Goal: Task Accomplishment & Management: Manage account settings

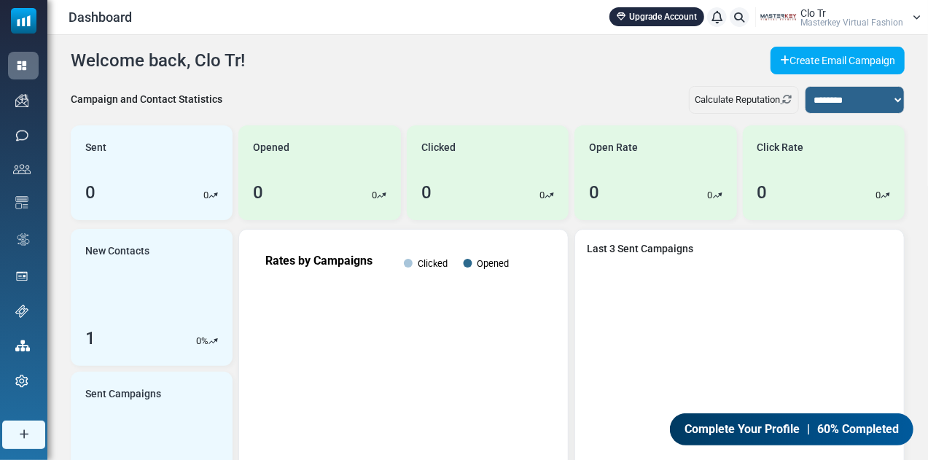
click at [839, 15] on div "Clo Tr Masterkey Virtual Fashion" at bounding box center [851, 17] width 103 height 19
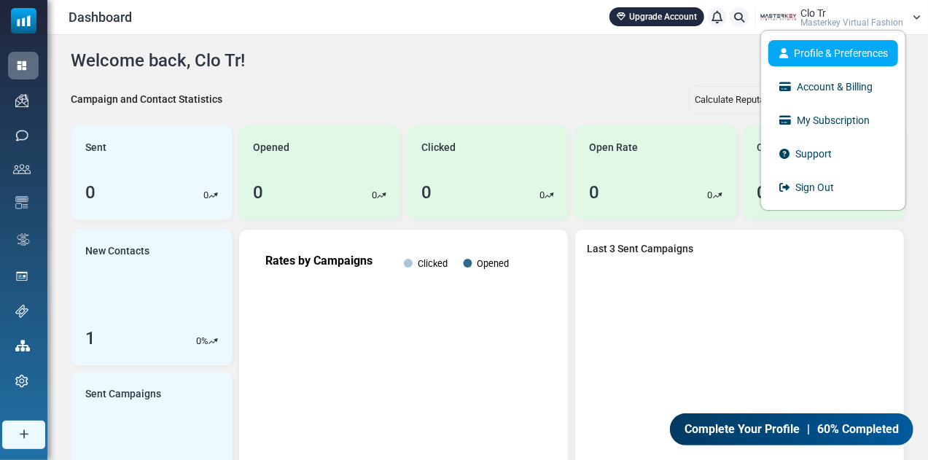
click at [819, 53] on link "Profile & Preferences" at bounding box center [833, 53] width 130 height 26
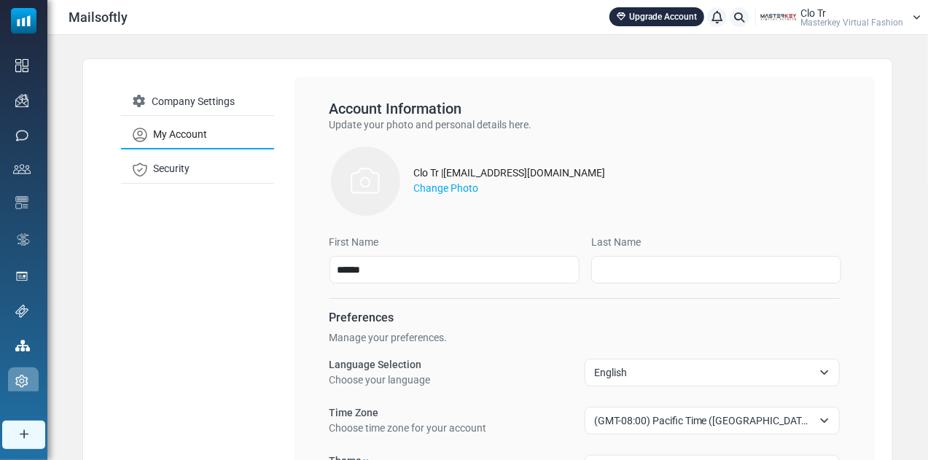
click at [200, 130] on link "My Account" at bounding box center [197, 135] width 153 height 28
click at [214, 105] on link "Company Settings" at bounding box center [197, 102] width 153 height 28
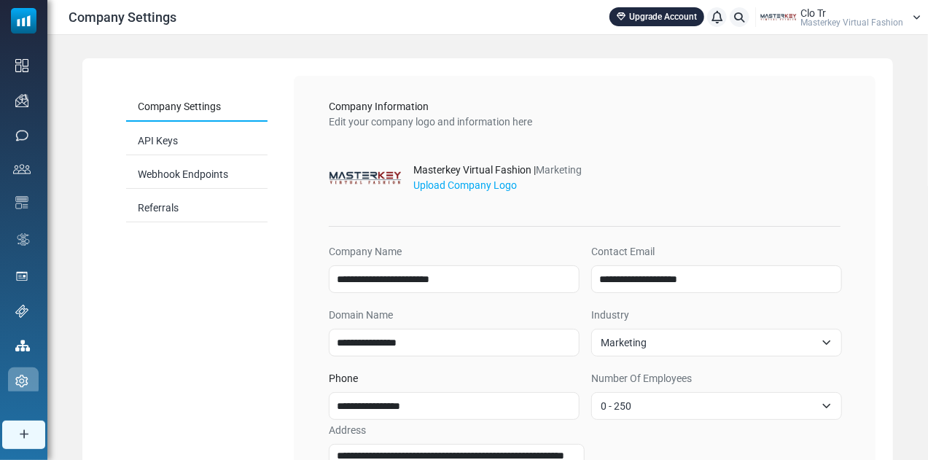
click at [904, 11] on div "Clo Tr Masterkey Virtual Fashion" at bounding box center [840, 18] width 160 height 22
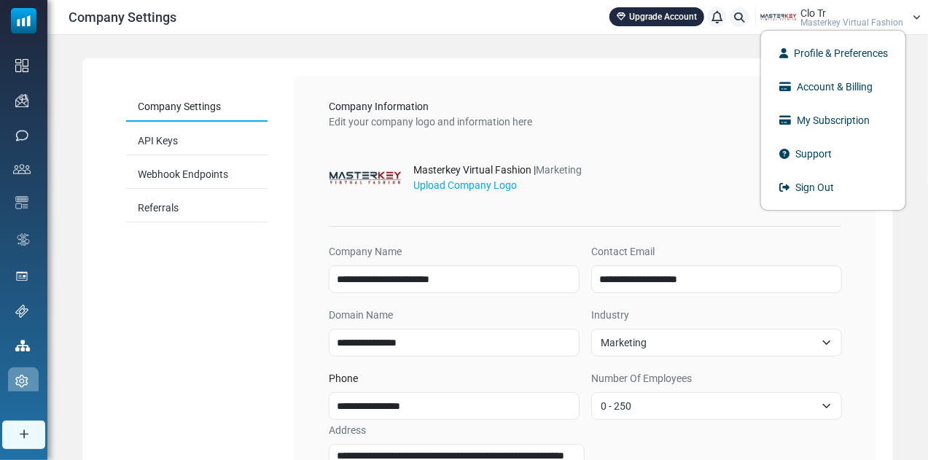
click at [830, 172] on li "Sign Out" at bounding box center [833, 188] width 144 height 34
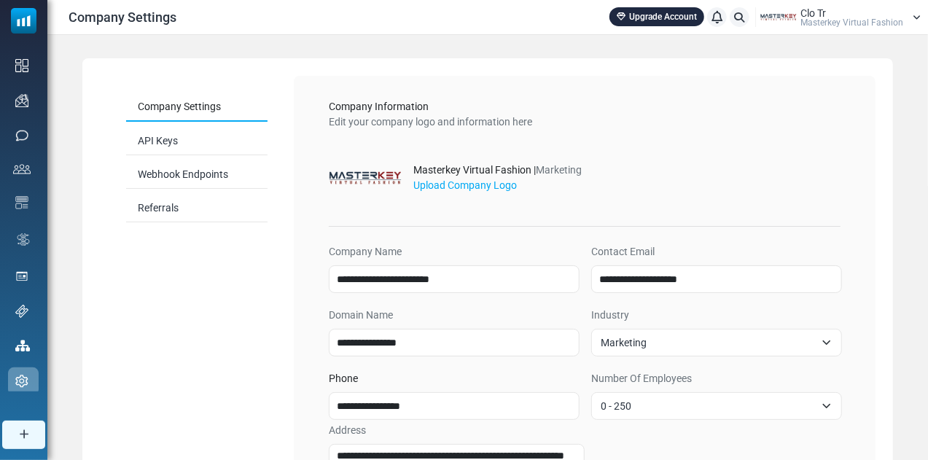
click at [902, 12] on div "Clo Tr Masterkey Virtual Fashion" at bounding box center [851, 17] width 103 height 19
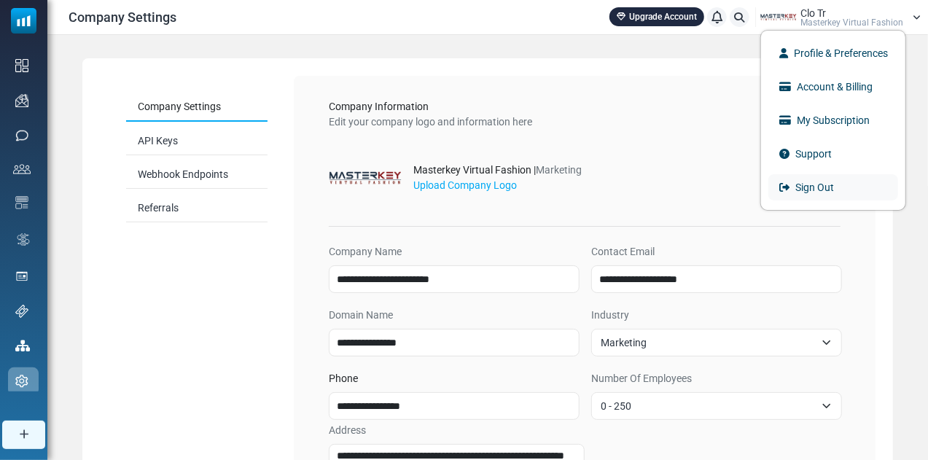
click at [815, 187] on link "Sign Out" at bounding box center [833, 187] width 130 height 26
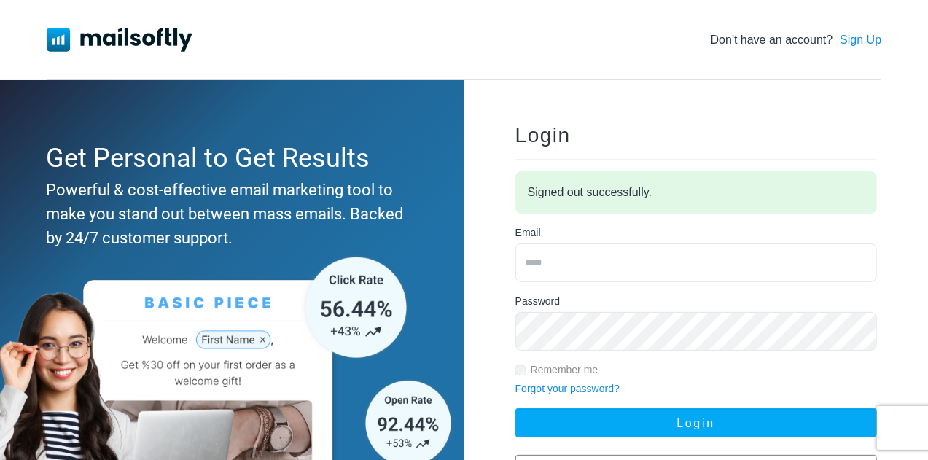
type input "**********"
